Goal: Transaction & Acquisition: Purchase product/service

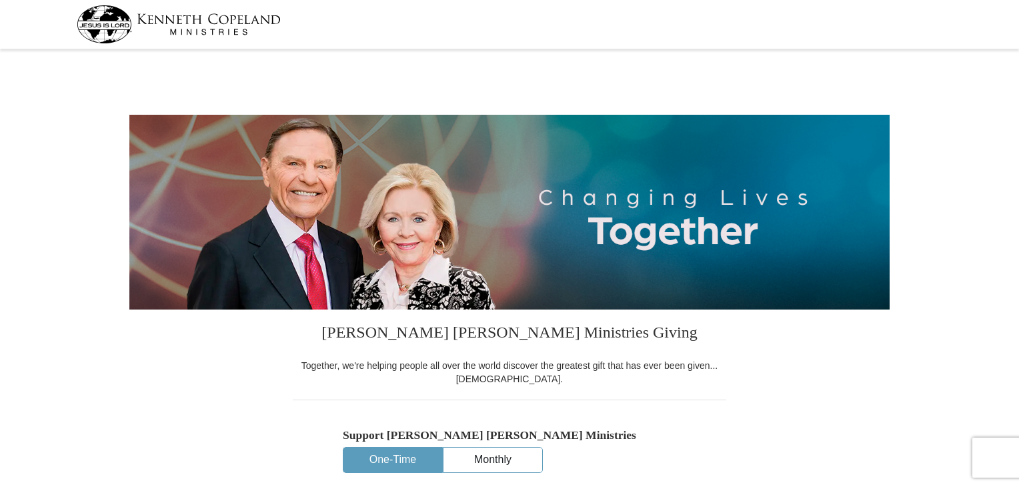
select select "OK"
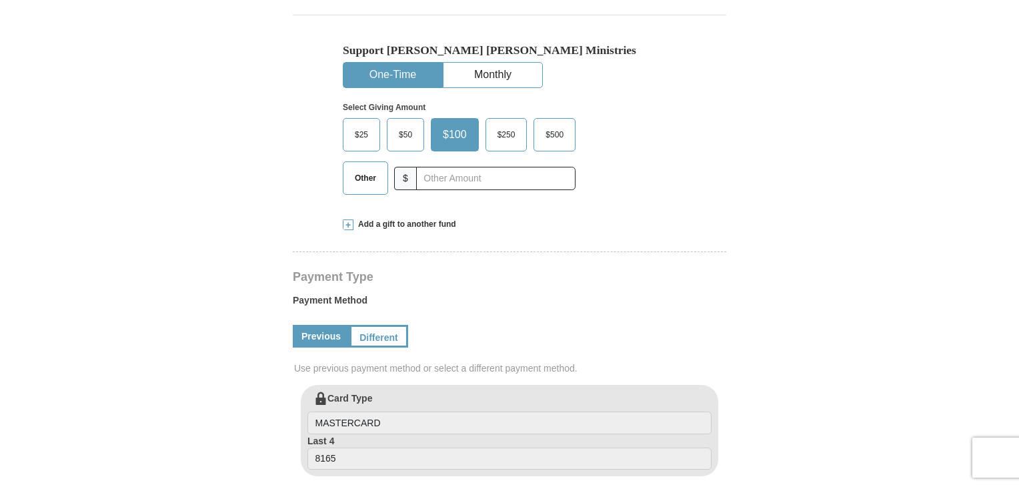
scroll to position [467, 0]
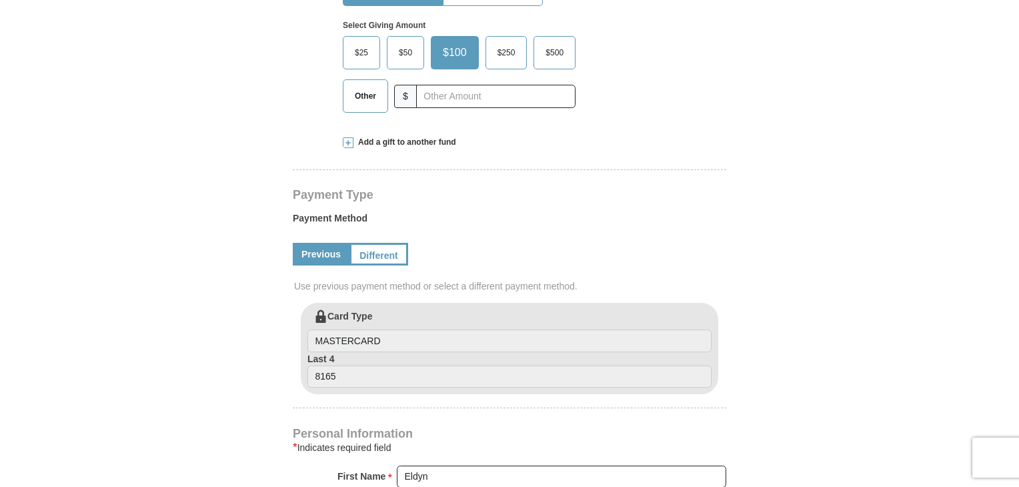
click at [414, 141] on span "Add a gift to another fund" at bounding box center [404, 142] width 103 height 11
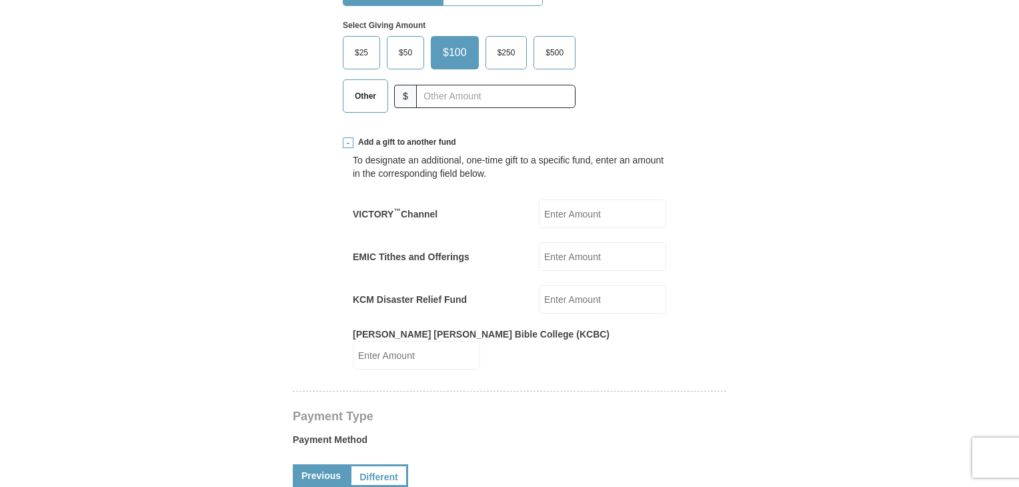
click at [575, 253] on input "EMIC Tithes and Offerings" at bounding box center [602, 256] width 127 height 29
type input "75.00"
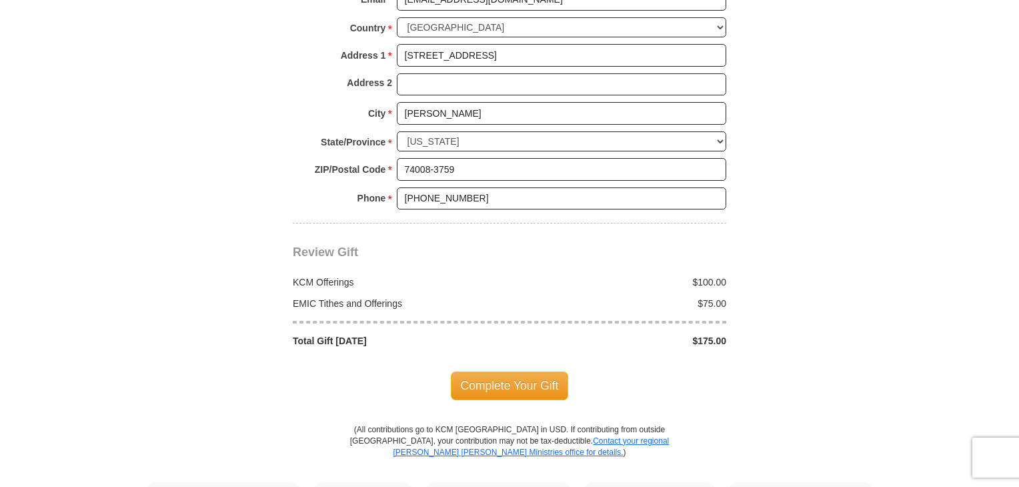
scroll to position [1267, 0]
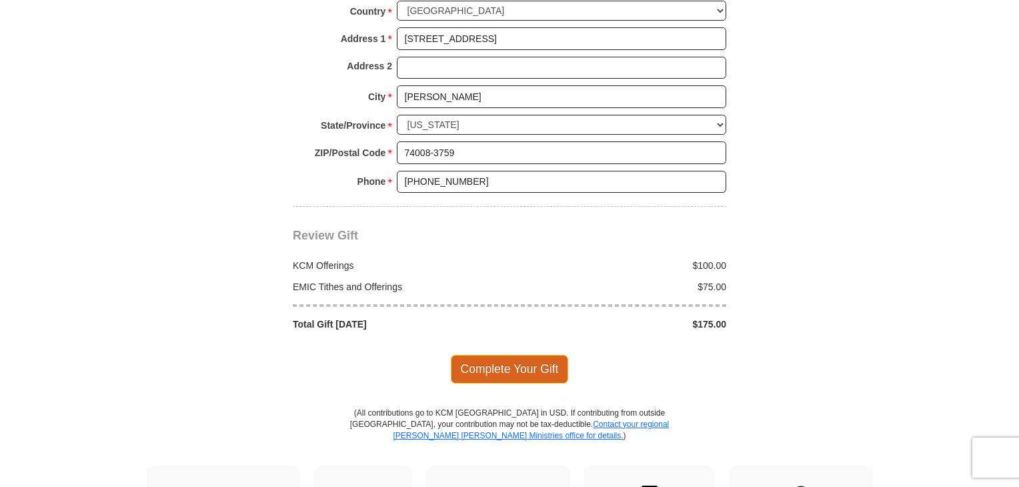
click at [520, 355] on span "Complete Your Gift" at bounding box center [510, 369] width 118 height 28
